Goal: Feedback & Contribution: Leave review/rating

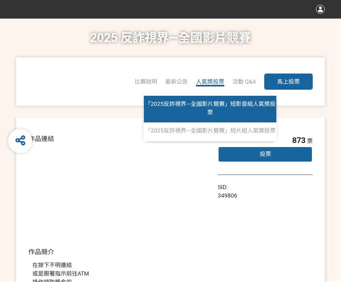
click at [211, 108] on link "「2025反詐視界—全國影片競賽」短影音組人氣獎投票" at bounding box center [210, 109] width 132 height 27
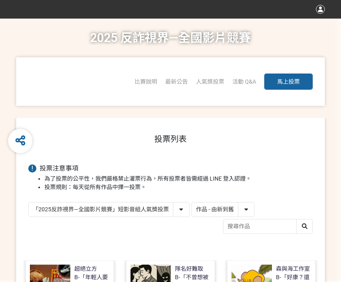
click at [213, 210] on select "作品 - 由新到舊 作品 - 由舊到新 票數 - 由多到少 票數 - 由少到多" at bounding box center [223, 209] width 62 height 14
select select "vote"
click at [192, 202] on select "作品 - 由新到舊 作品 - 由舊到新 票數 - 由多到少 票數 - 由少到多" at bounding box center [223, 209] width 62 height 14
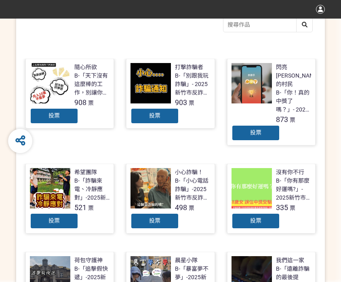
scroll to position [202, 0]
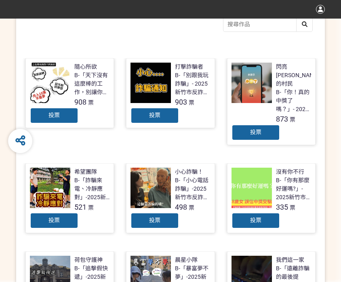
click at [269, 124] on div "投票" at bounding box center [255, 132] width 48 height 16
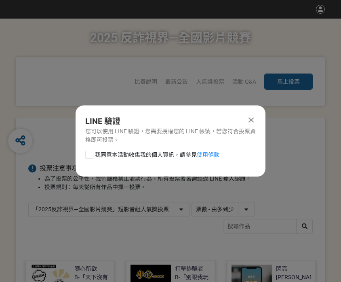
click at [86, 155] on div at bounding box center [89, 155] width 8 height 8
checkbox input "true"
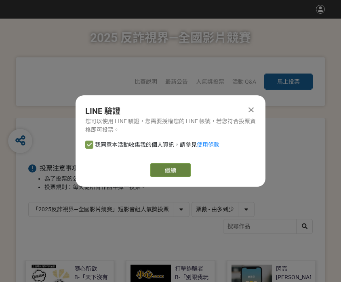
click at [182, 170] on link "繼續" at bounding box center [170, 170] width 40 height 14
